Goal: Information Seeking & Learning: Learn about a topic

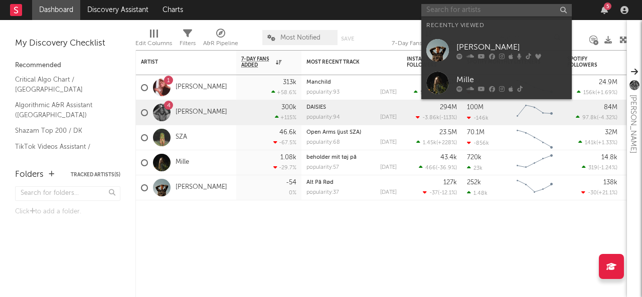
click at [444, 13] on input "text" at bounding box center [496, 10] width 150 height 13
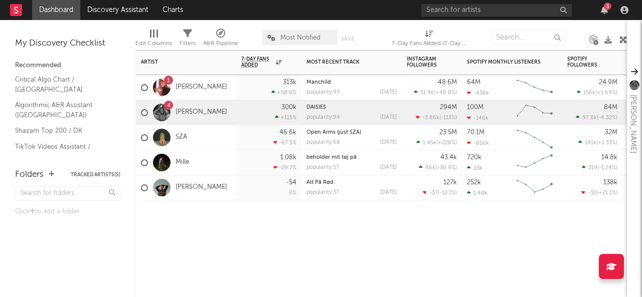
click at [235, 106] on div "4 [PERSON_NAME]" at bounding box center [186, 112] width 100 height 25
click at [202, 112] on link "[PERSON_NAME]" at bounding box center [202, 112] width 52 height 9
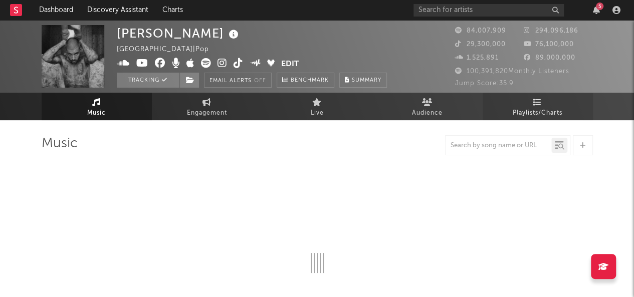
select select "6m"
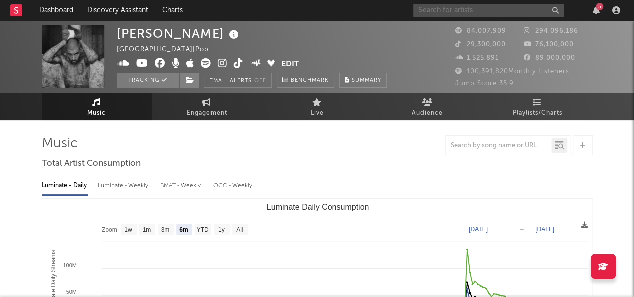
click at [473, 10] on input "text" at bounding box center [489, 10] width 150 height 13
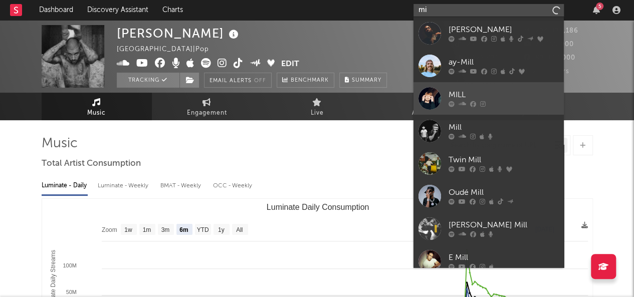
type input "m"
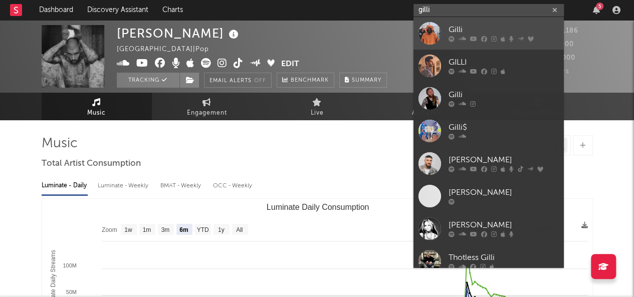
type input "gilli"
click at [451, 38] on icon at bounding box center [452, 39] width 6 height 6
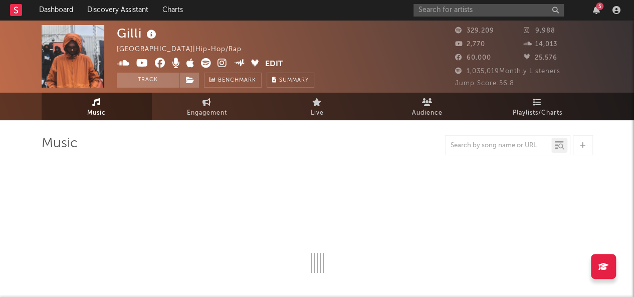
select select "6m"
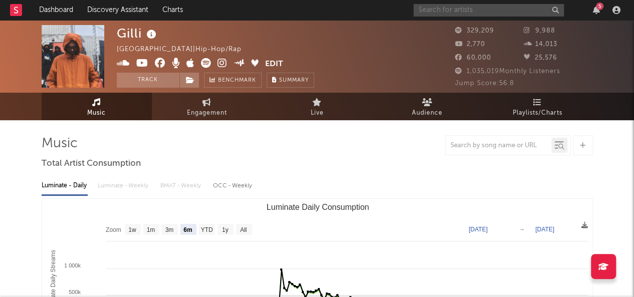
click at [468, 15] on input "text" at bounding box center [489, 10] width 150 height 13
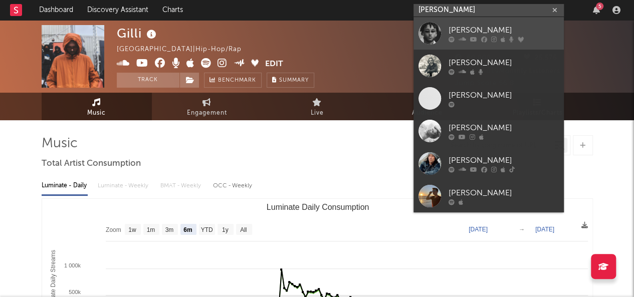
type input "[PERSON_NAME]"
click at [464, 29] on div "[PERSON_NAME]" at bounding box center [504, 30] width 110 height 12
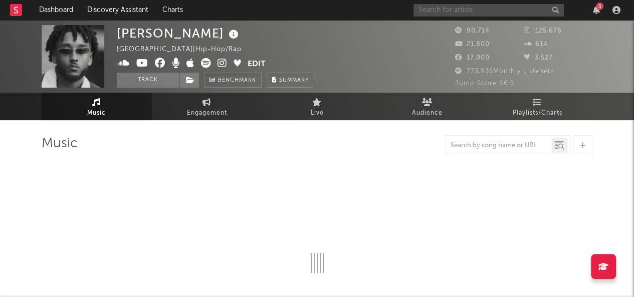
click at [492, 11] on input "text" at bounding box center [489, 10] width 150 height 13
select select "6m"
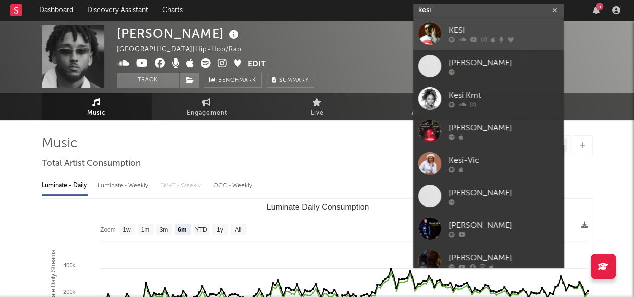
type input "kesi"
click at [470, 25] on div "KESI" at bounding box center [504, 30] width 110 height 12
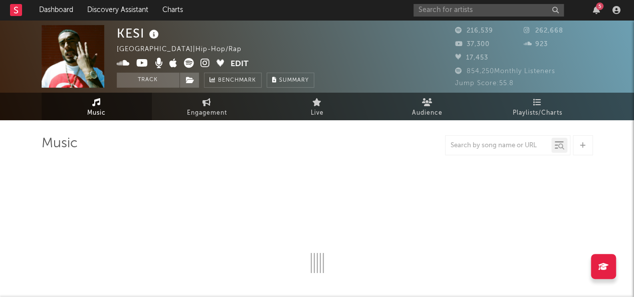
select select "6m"
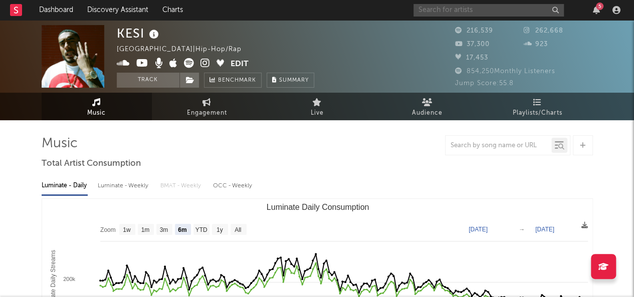
click at [463, 8] on input "text" at bounding box center [489, 10] width 150 height 13
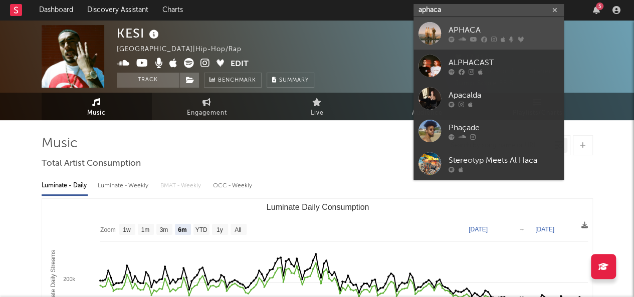
type input "aphaca"
click at [452, 31] on div "APHACA" at bounding box center [504, 30] width 110 height 12
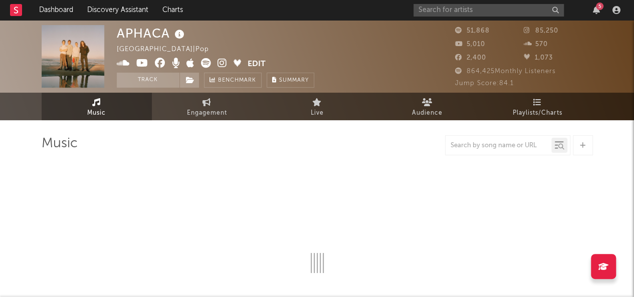
select select "6m"
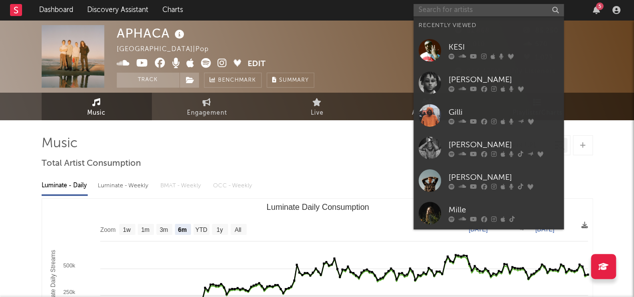
click at [451, 8] on input "text" at bounding box center [489, 10] width 150 height 13
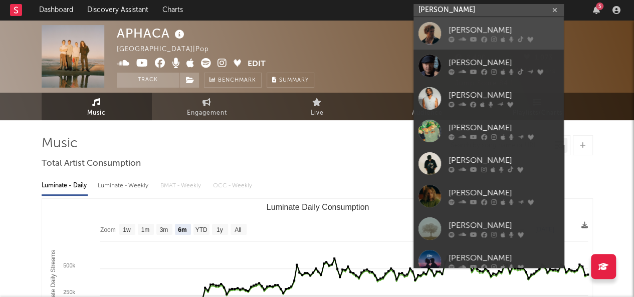
type input "[PERSON_NAME]"
click at [468, 41] on div at bounding box center [504, 39] width 110 height 6
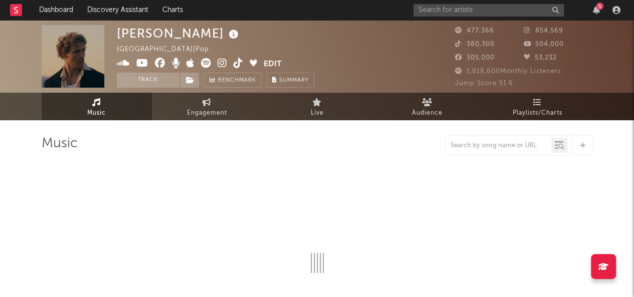
select select "6m"
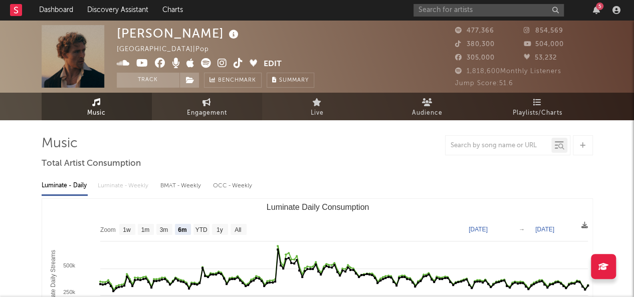
drag, startPoint x: 228, startPoint y: 112, endPoint x: 203, endPoint y: 110, distance: 25.2
click at [203, 110] on span "Engagement" at bounding box center [207, 113] width 40 height 12
select select "1w"
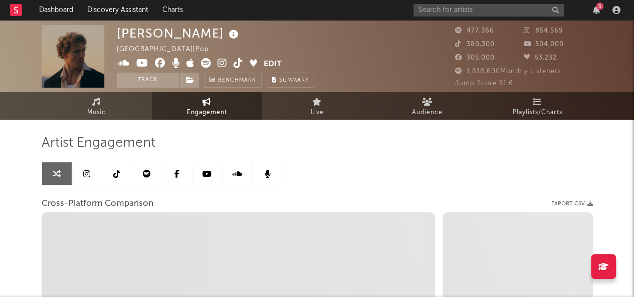
select select "1m"
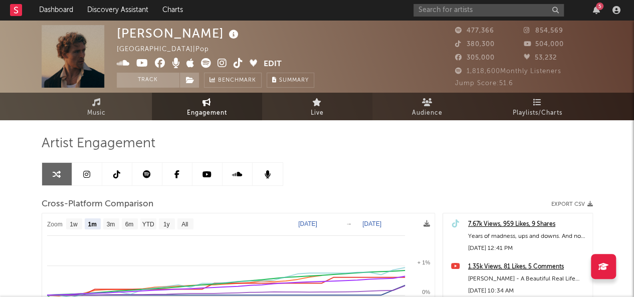
click at [336, 103] on link "Live" at bounding box center [317, 107] width 110 height 28
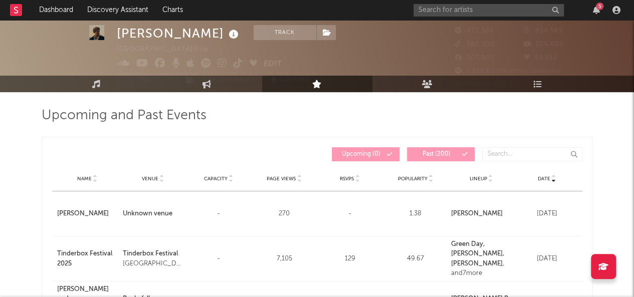
scroll to position [26, 0]
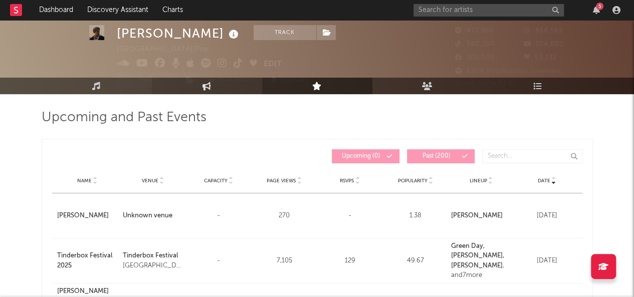
click at [212, 87] on link "Engagement" at bounding box center [207, 86] width 110 height 17
select select "1w"
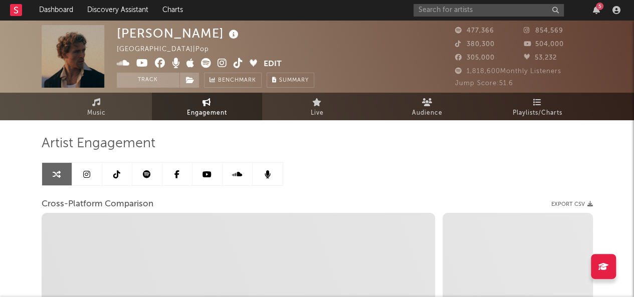
select select "1m"
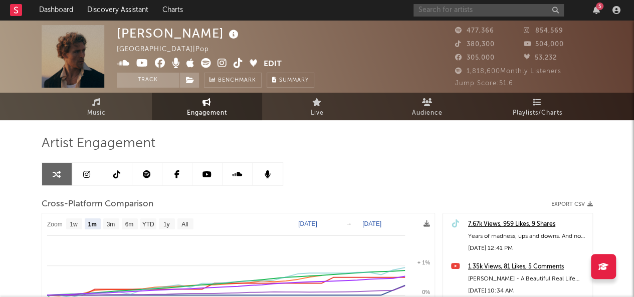
click at [447, 10] on input "text" at bounding box center [489, 10] width 150 height 13
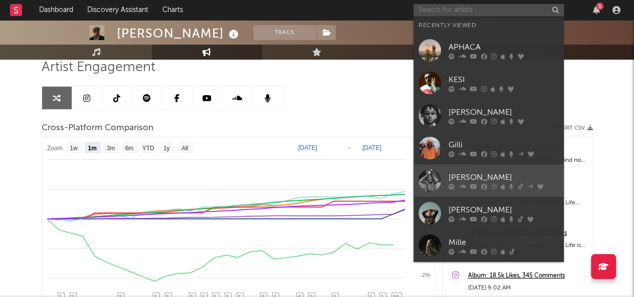
scroll to position [77, 0]
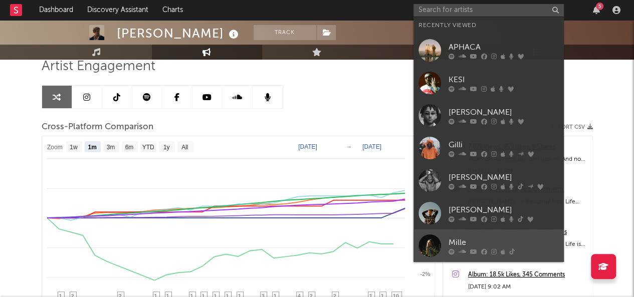
click at [458, 245] on div "Mille" at bounding box center [504, 243] width 110 height 12
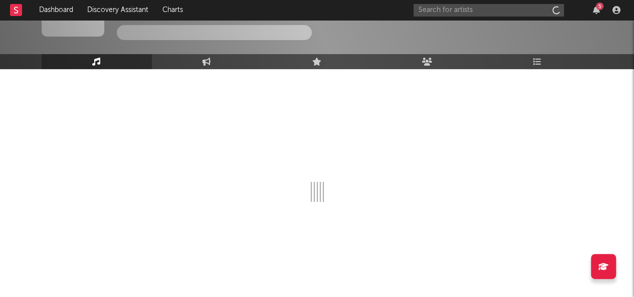
scroll to position [51, 0]
select select "6m"
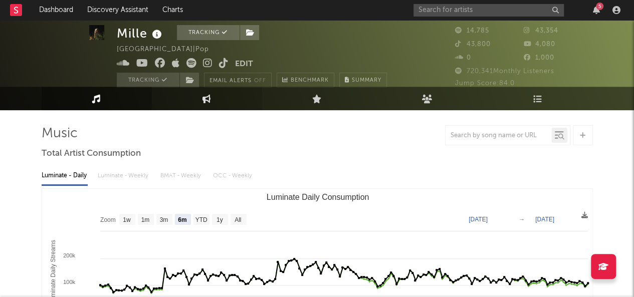
scroll to position [0, 0]
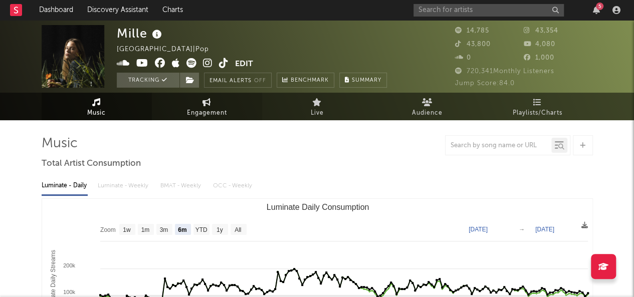
click at [203, 110] on span "Engagement" at bounding box center [207, 113] width 40 height 12
select select "1w"
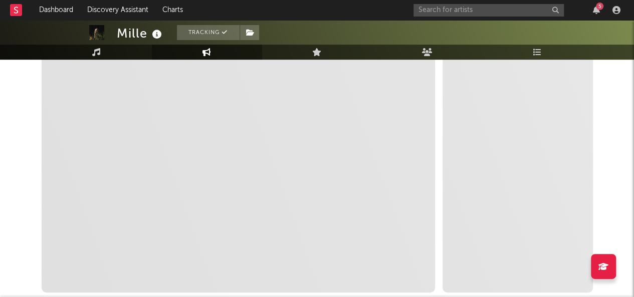
select select "1m"
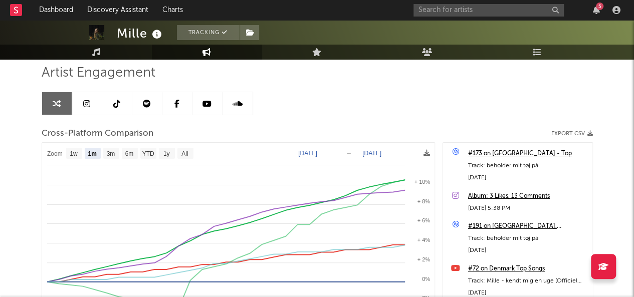
scroll to position [70, 0]
click at [381, 117] on div "Artist Engagement Cross-Platform Comparison Export CSV Zoom 1w 1m 3m 6m YTD 1y …" at bounding box center [318, 235] width 552 height 341
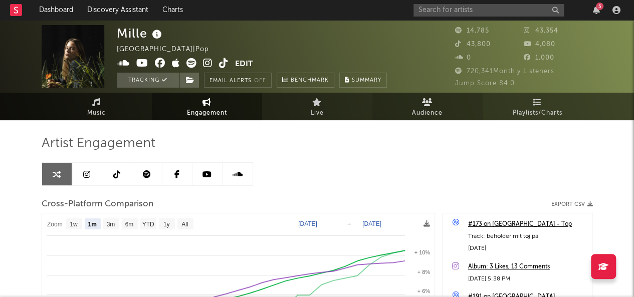
click at [440, 105] on link "Audience" at bounding box center [428, 107] width 110 height 28
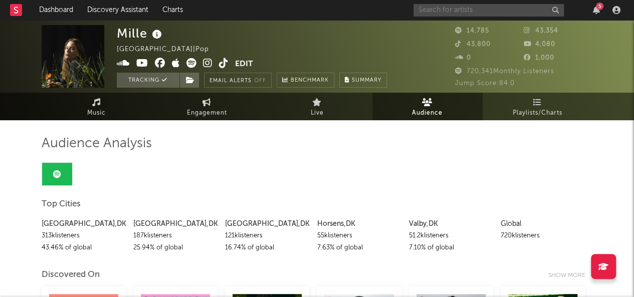
click at [446, 7] on input "text" at bounding box center [489, 10] width 150 height 13
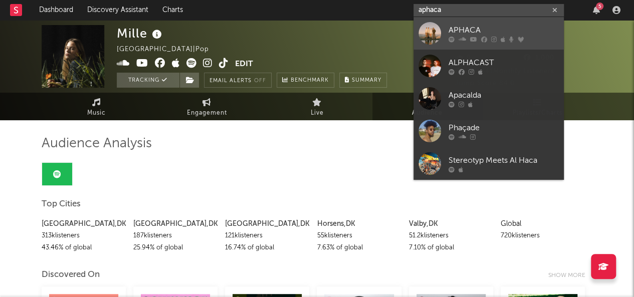
type input "aphaca"
click at [456, 38] on div at bounding box center [504, 39] width 110 height 6
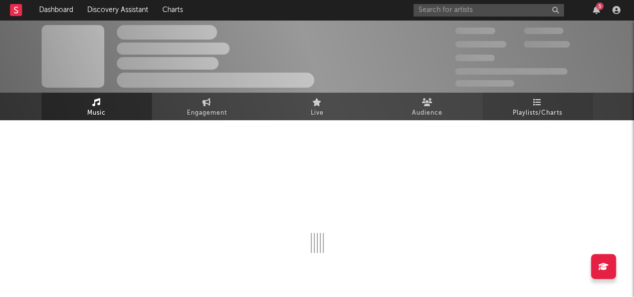
select select "6m"
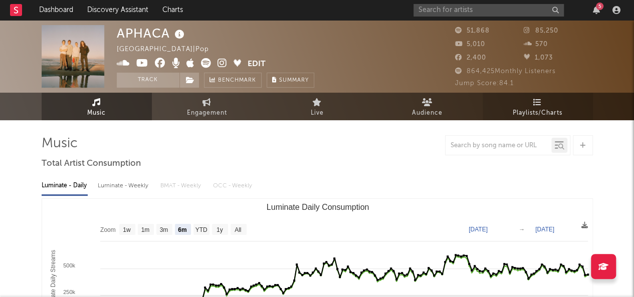
click at [530, 110] on span "Playlists/Charts" at bounding box center [538, 113] width 50 height 12
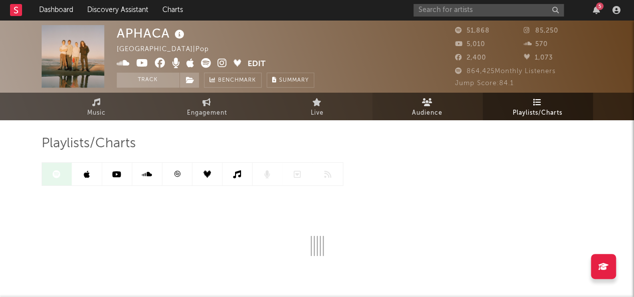
click at [446, 113] on link "Audience" at bounding box center [428, 107] width 110 height 28
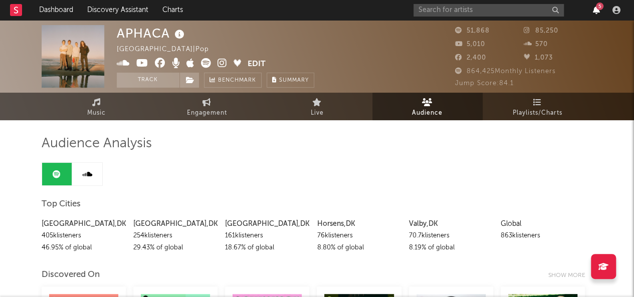
click at [596, 6] on div "5" at bounding box center [600, 7] width 8 height 8
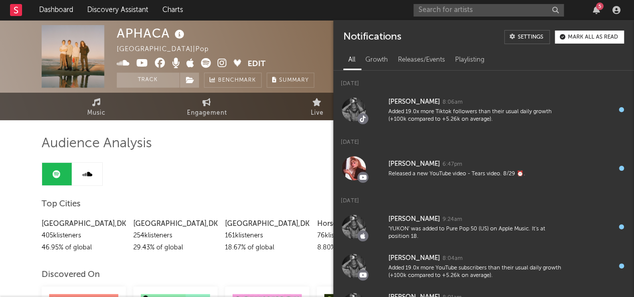
click at [270, 46] on div "APHACA [GEOGRAPHIC_DATA] | Pop Edit Track Benchmark Summary" at bounding box center [216, 56] width 198 height 63
